Goal: Task Accomplishment & Management: Manage account settings

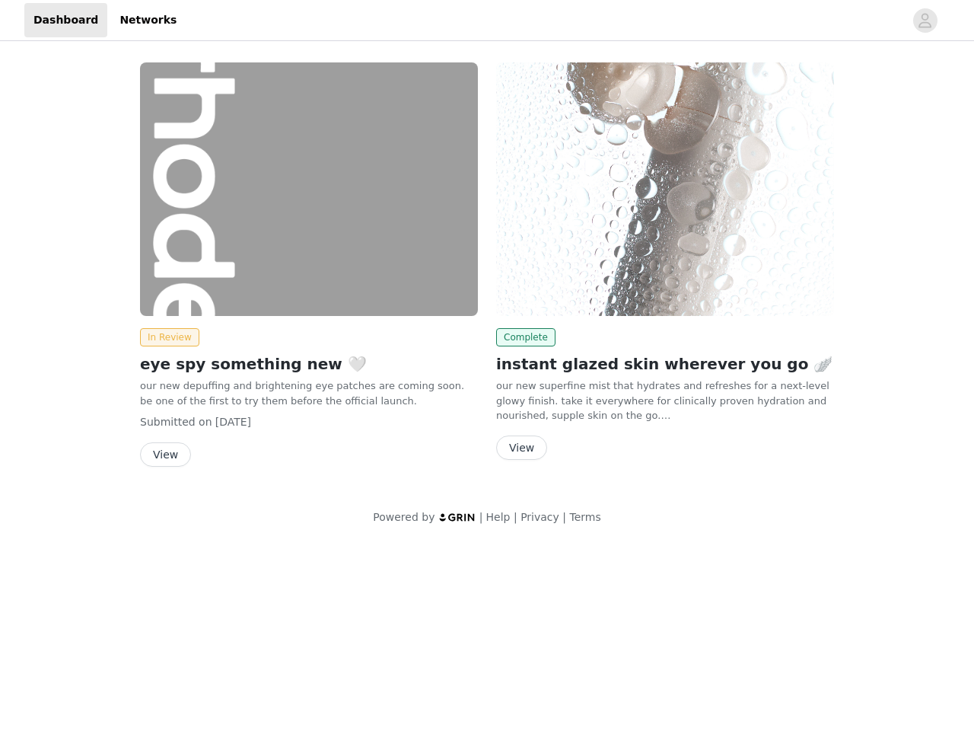
click at [487, 272] on div "Complete instant glazed skin wherever you go 🪽 our new superfine mist that hydr…" at bounding box center [665, 264] width 356 height 422
click at [487, 21] on div at bounding box center [545, 20] width 719 height 34
click at [926, 21] on icon "avatar" at bounding box center [925, 20] width 14 height 24
click at [167, 337] on div "In Review eye spy something new 🤍 our new depuffing and brightening eye patches…" at bounding box center [487, 293] width 974 height 499
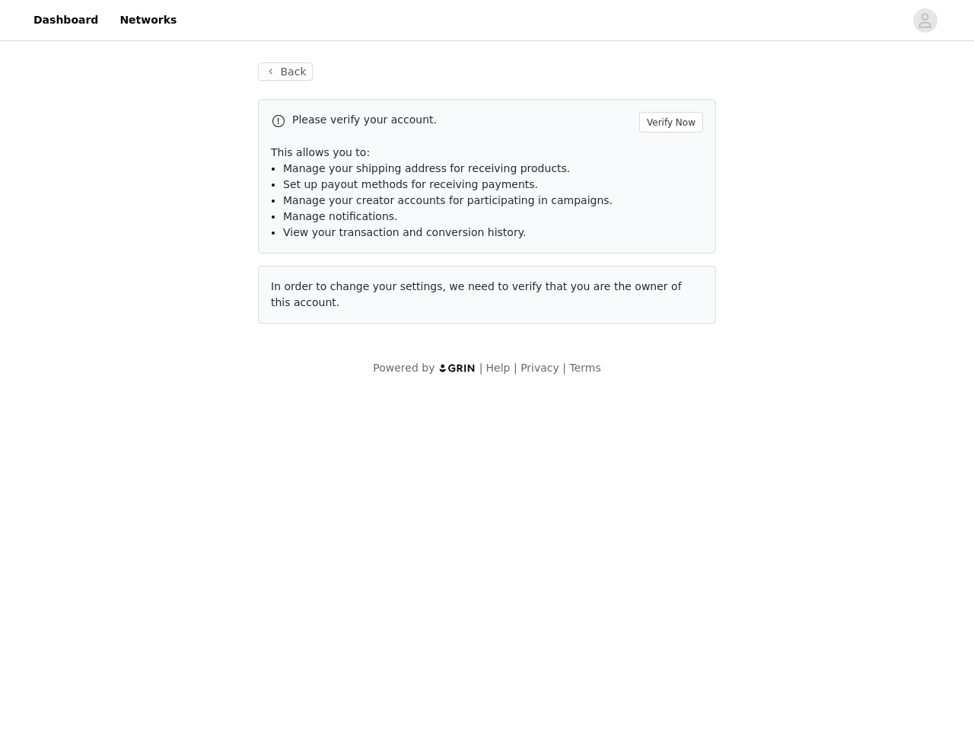
click at [164, 454] on body "Dashboard Networks Back Please verify your account. Verify Now This allows you …" at bounding box center [487, 365] width 974 height 731
click at [665, 189] on li "Set up payout methods for receiving payments." at bounding box center [493, 185] width 420 height 16
click at [523, 337] on div "Back Please verify your account. Verify Now This allows you to: Manage your shi…" at bounding box center [487, 202] width 495 height 316
click at [521, 448] on body "Dashboard Networks Back Please verify your account. Verify Now This allows you …" at bounding box center [487, 365] width 974 height 731
